Goal: Task Accomplishment & Management: Manage account settings

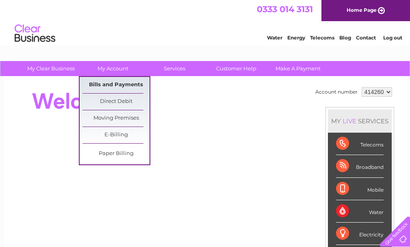
click at [106, 81] on link "Bills and Payments" at bounding box center [115, 85] width 67 height 16
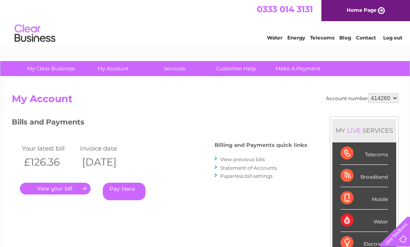
click at [64, 190] on link "." at bounding box center [55, 188] width 71 height 12
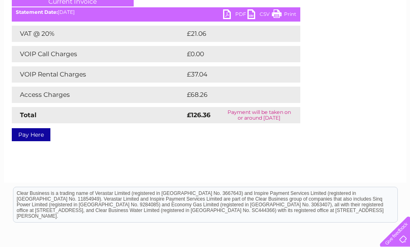
scroll to position [81, 0]
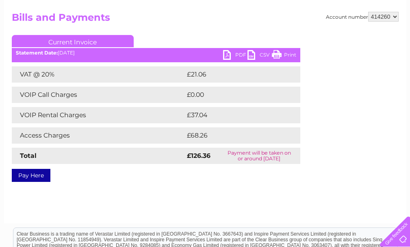
click at [238, 56] on link "PDF" at bounding box center [235, 56] width 24 height 12
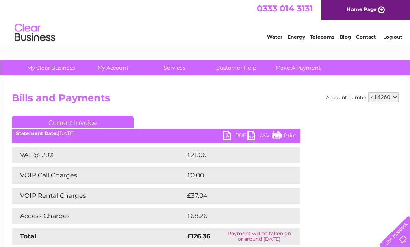
scroll to position [0, 0]
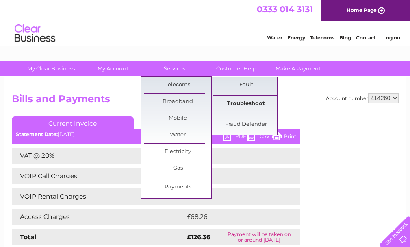
click at [229, 101] on link "Troubleshoot" at bounding box center [245, 103] width 67 height 16
